Goal: Navigation & Orientation: Find specific page/section

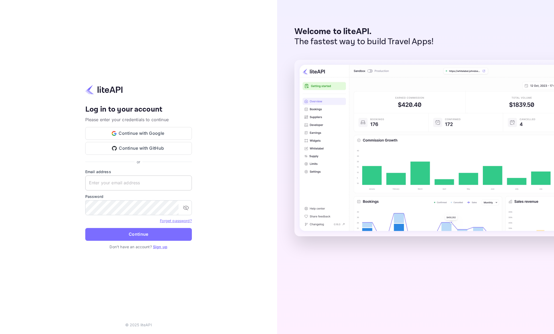
click at [152, 184] on input "text" at bounding box center [138, 183] width 107 height 15
click at [141, 180] on input "text" at bounding box center [138, 183] width 107 height 15
type input "[EMAIL_ADDRESS][DOMAIN_NAME]"
click at [139, 233] on button "Continue" at bounding box center [138, 234] width 107 height 13
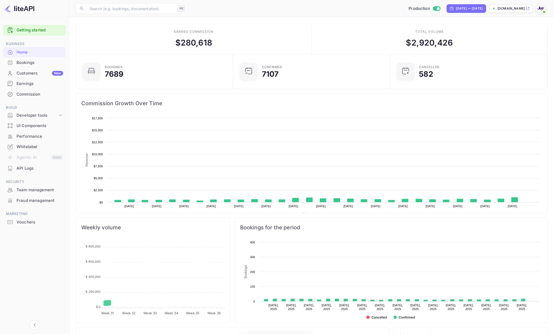
scroll to position [87, 154]
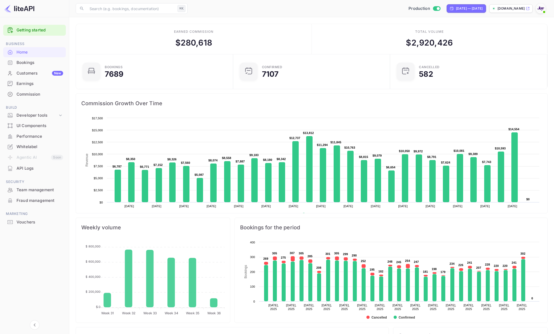
click at [23, 61] on div "Bookings" at bounding box center [40, 63] width 47 height 6
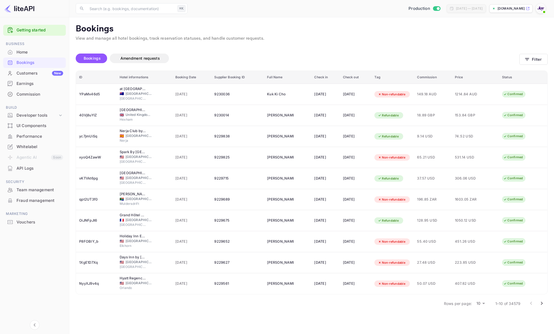
click at [474, 11] on div "[DATE] — [DATE]" at bounding box center [466, 8] width 39 height 9
click at [529, 60] on icon "button" at bounding box center [527, 59] width 5 height 5
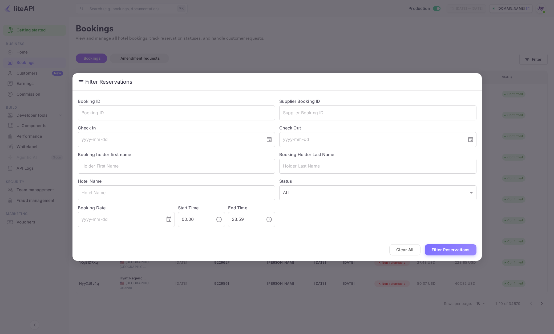
click at [396, 59] on div "Filter Reservations Booking ID ​ Supplier Booking ID ​ Check In ​ Check Out ​ B…" at bounding box center [277, 167] width 554 height 334
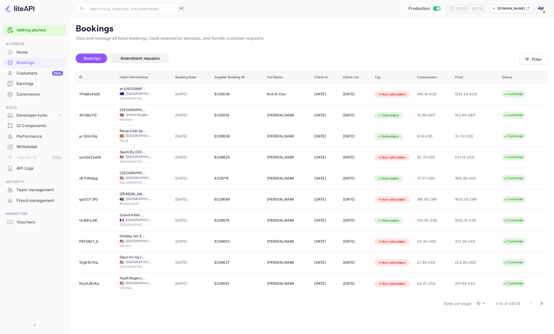
click at [23, 94] on div "Commission" at bounding box center [40, 94] width 47 height 6
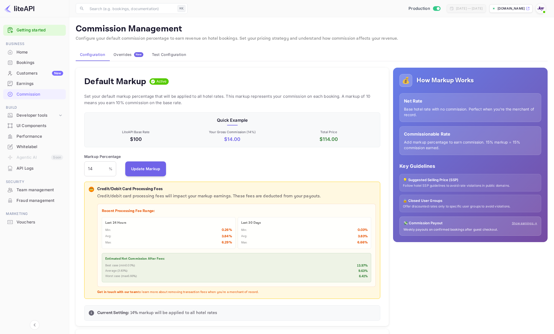
scroll to position [0, 0]
click at [23, 84] on div "Earnings" at bounding box center [40, 84] width 47 height 6
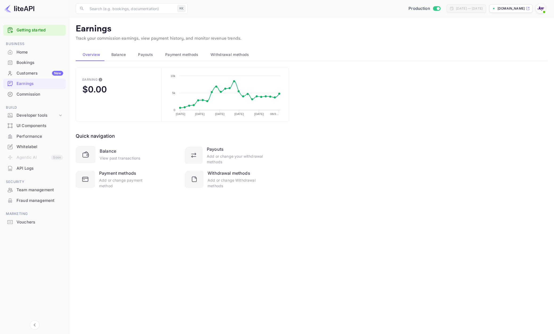
click at [20, 61] on div "Bookings" at bounding box center [40, 63] width 47 height 6
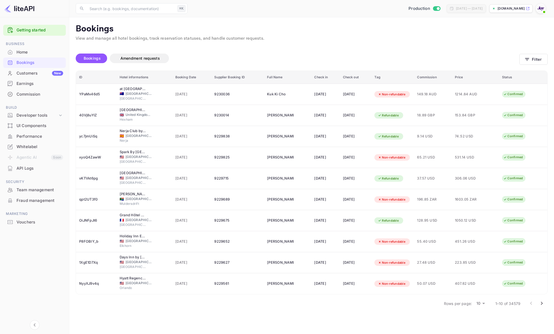
click at [484, 304] on body "Getting started Business Home Bookings Customers New Earnings Commission Build …" at bounding box center [277, 198] width 554 height 396
click at [514, 326] on div at bounding box center [277, 167] width 554 height 334
